Goal: Use online tool/utility

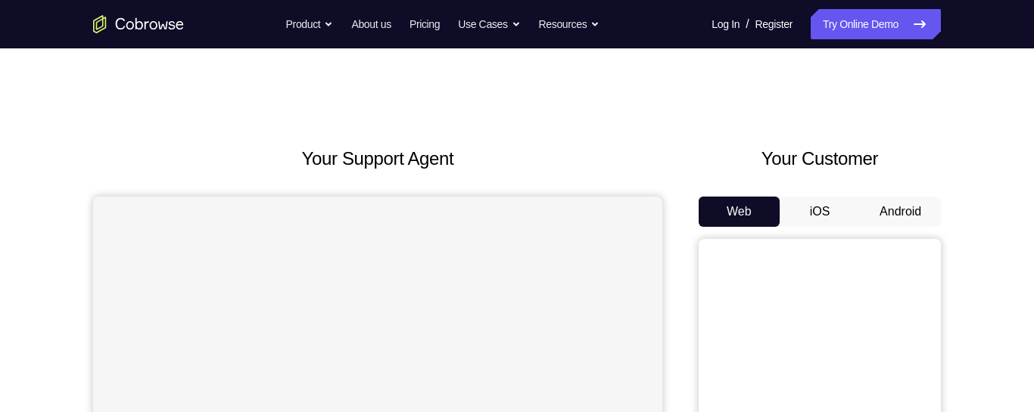
click at [909, 206] on button "Android" at bounding box center [900, 212] width 81 height 30
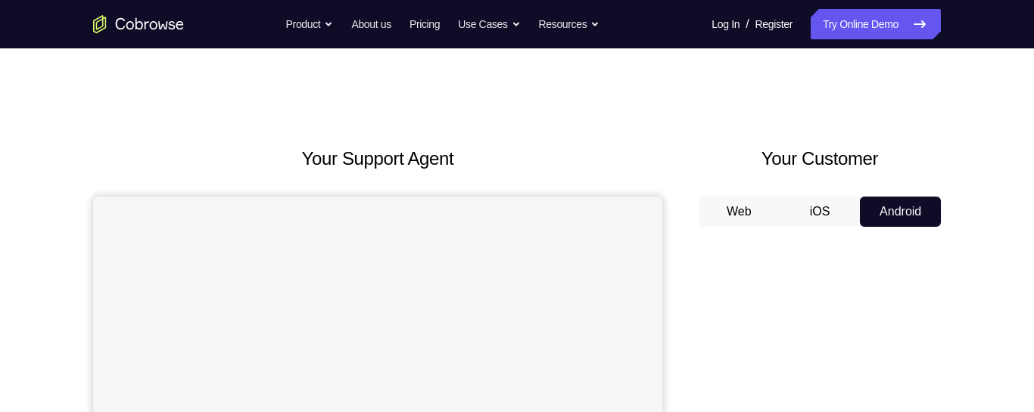
click at [909, 206] on button "Android" at bounding box center [900, 212] width 81 height 30
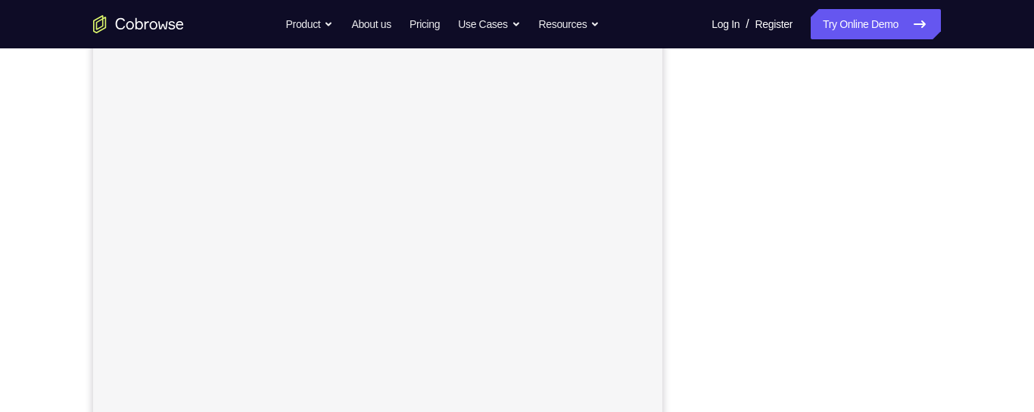
scroll to position [269, 0]
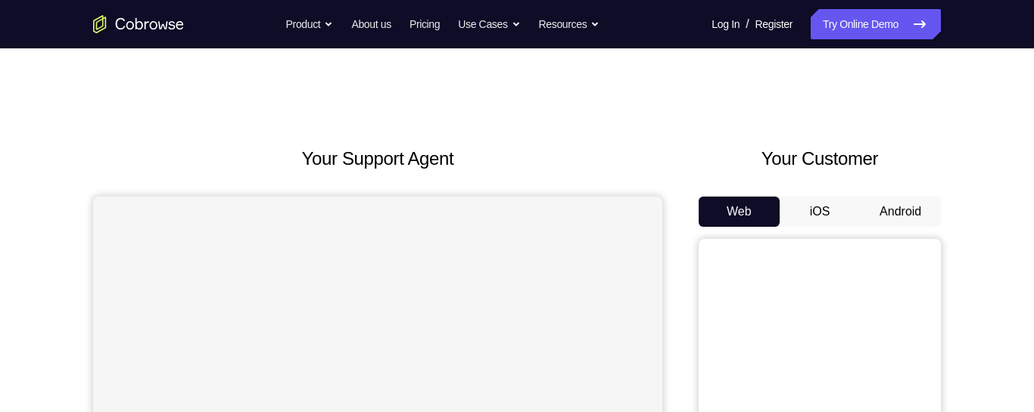
click at [895, 213] on button "Android" at bounding box center [900, 212] width 81 height 30
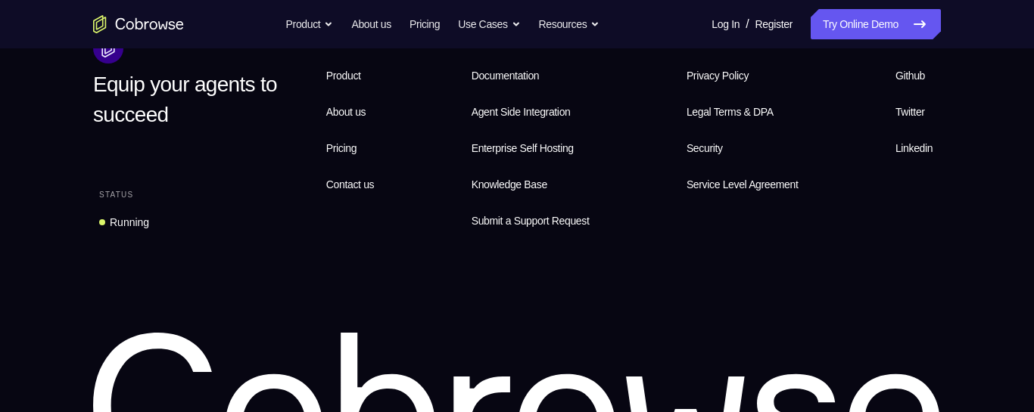
scroll to position [1227, 0]
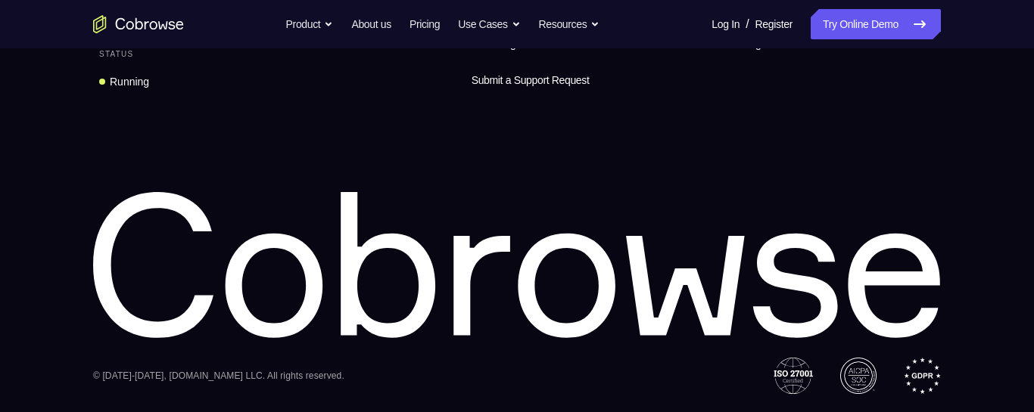
click at [985, 210] on div "Equip your agents to succeed Status Running Features Product About us Pricing C…" at bounding box center [517, 144] width 969 height 502
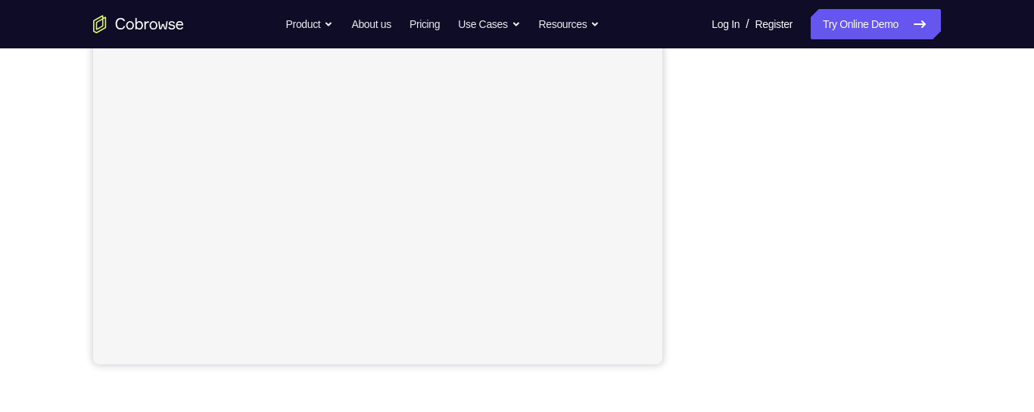
scroll to position [336, 0]
